Goal: Information Seeking & Learning: Learn about a topic

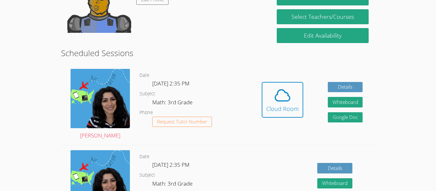
scroll to position [95, 0]
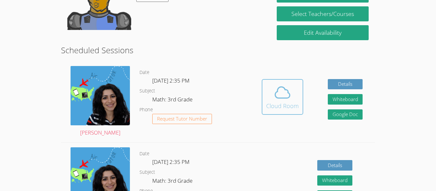
click at [285, 91] on icon at bounding box center [282, 93] width 18 height 18
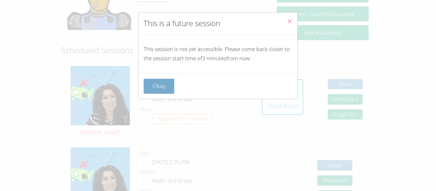
click at [158, 84] on button "Okay" at bounding box center [159, 86] width 31 height 15
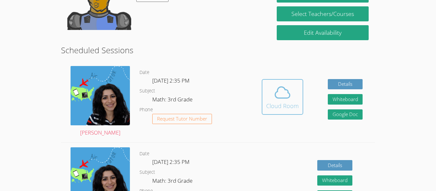
click at [283, 98] on icon at bounding box center [282, 92] width 15 height 11
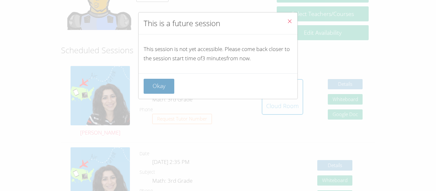
click at [164, 79] on button "Okay" at bounding box center [159, 86] width 31 height 15
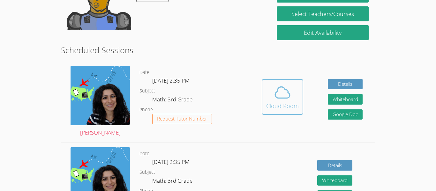
click at [277, 109] on div "Cloud Room" at bounding box center [282, 105] width 33 height 9
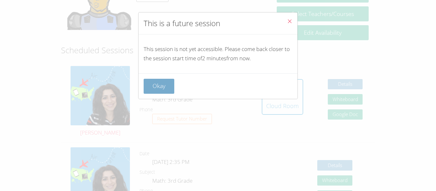
click at [161, 80] on button "Okay" at bounding box center [159, 86] width 31 height 15
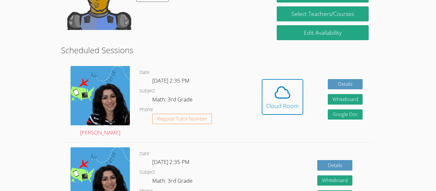
click at [152, 95] on dl "Date Mon Sep 29, 2:35 PM Subject Math: 3rd Grade Phone Request Tutor Number" at bounding box center [194, 102] width 110 height 66
click at [300, 99] on button "Cloud Room" at bounding box center [282, 97] width 41 height 36
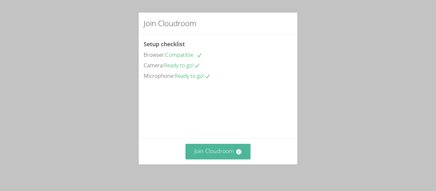
click at [231, 153] on button "Join Cloudroom" at bounding box center [217, 152] width 65 height 16
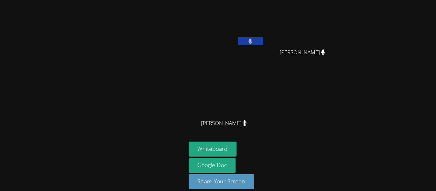
click at [126, 29] on div at bounding box center [93, 99] width 181 height 193
click at [131, 29] on div at bounding box center [93, 99] width 181 height 193
click at [322, 92] on div "[PERSON_NAME] [PERSON_NAME] [PERSON_NAME] [PERSON_NAME] [PERSON_NAME]" at bounding box center [266, 72] width 154 height 139
click at [370, 119] on div "[PERSON_NAME] [PERSON_NAME] [PERSON_NAME] [PERSON_NAME] [PERSON_NAME] Whiteboar…" at bounding box center [218, 95] width 436 height 191
click at [254, 36] on video at bounding box center [227, 24] width 76 height 43
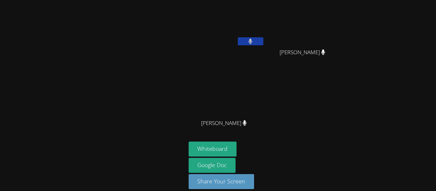
click at [254, 41] on button at bounding box center [251, 41] width 26 height 8
click at [255, 42] on button at bounding box center [251, 41] width 26 height 8
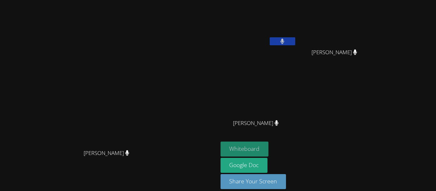
click at [269, 152] on button "Whiteboard" at bounding box center [245, 149] width 48 height 15
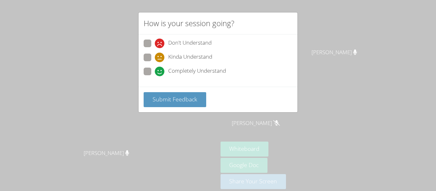
click at [194, 72] on span "Completely Understand" at bounding box center [197, 72] width 58 height 10
click at [160, 72] on input "Completely Understand" at bounding box center [157, 70] width 5 height 5
radio input "true"
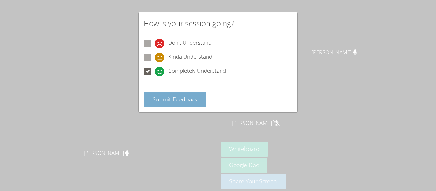
click at [191, 103] on span "Submit Feedback" at bounding box center [175, 99] width 45 height 8
